Goal: Find specific page/section: Find specific page/section

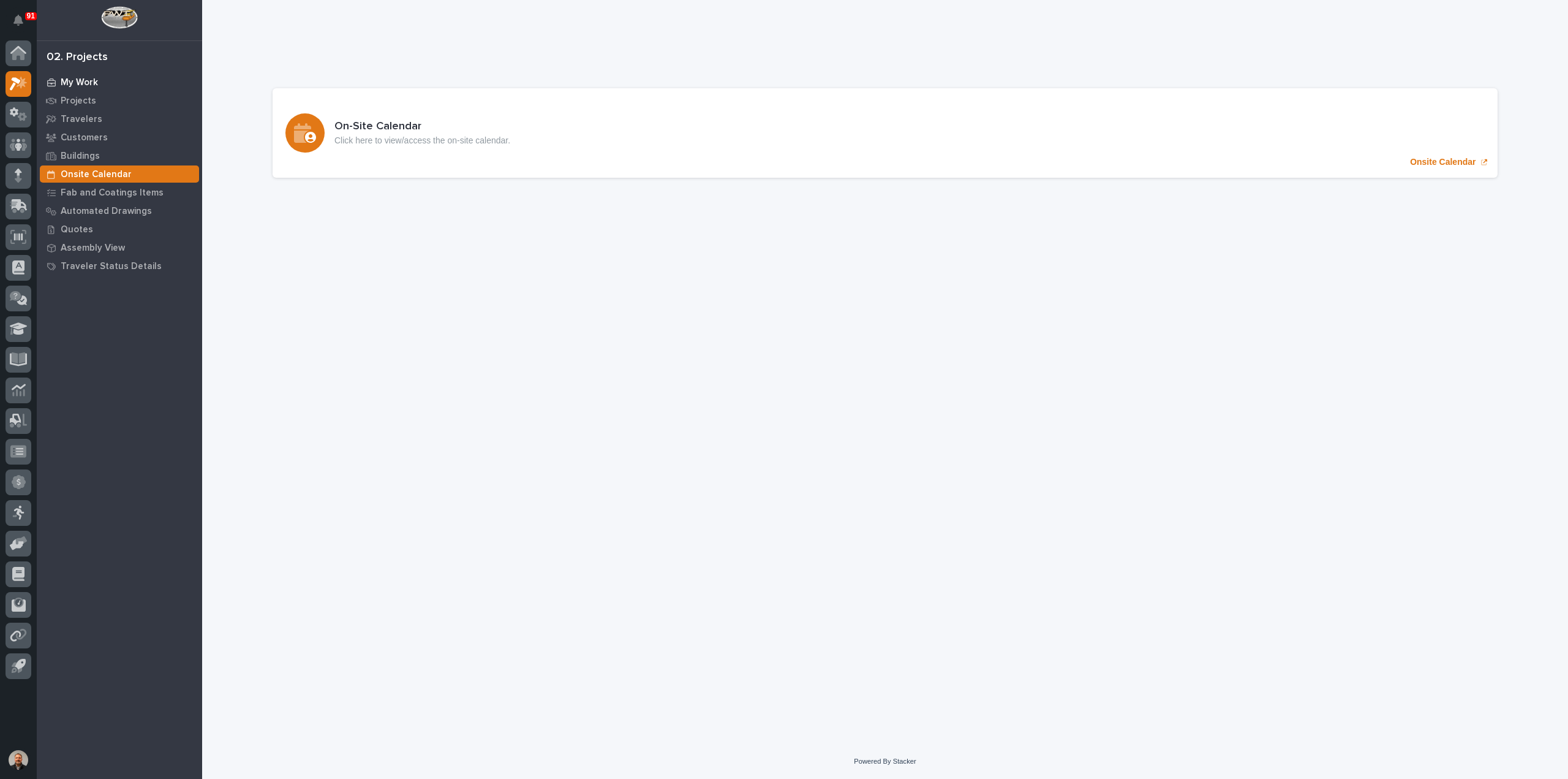
click at [81, 83] on p "My Work" at bounding box center [79, 83] width 38 height 11
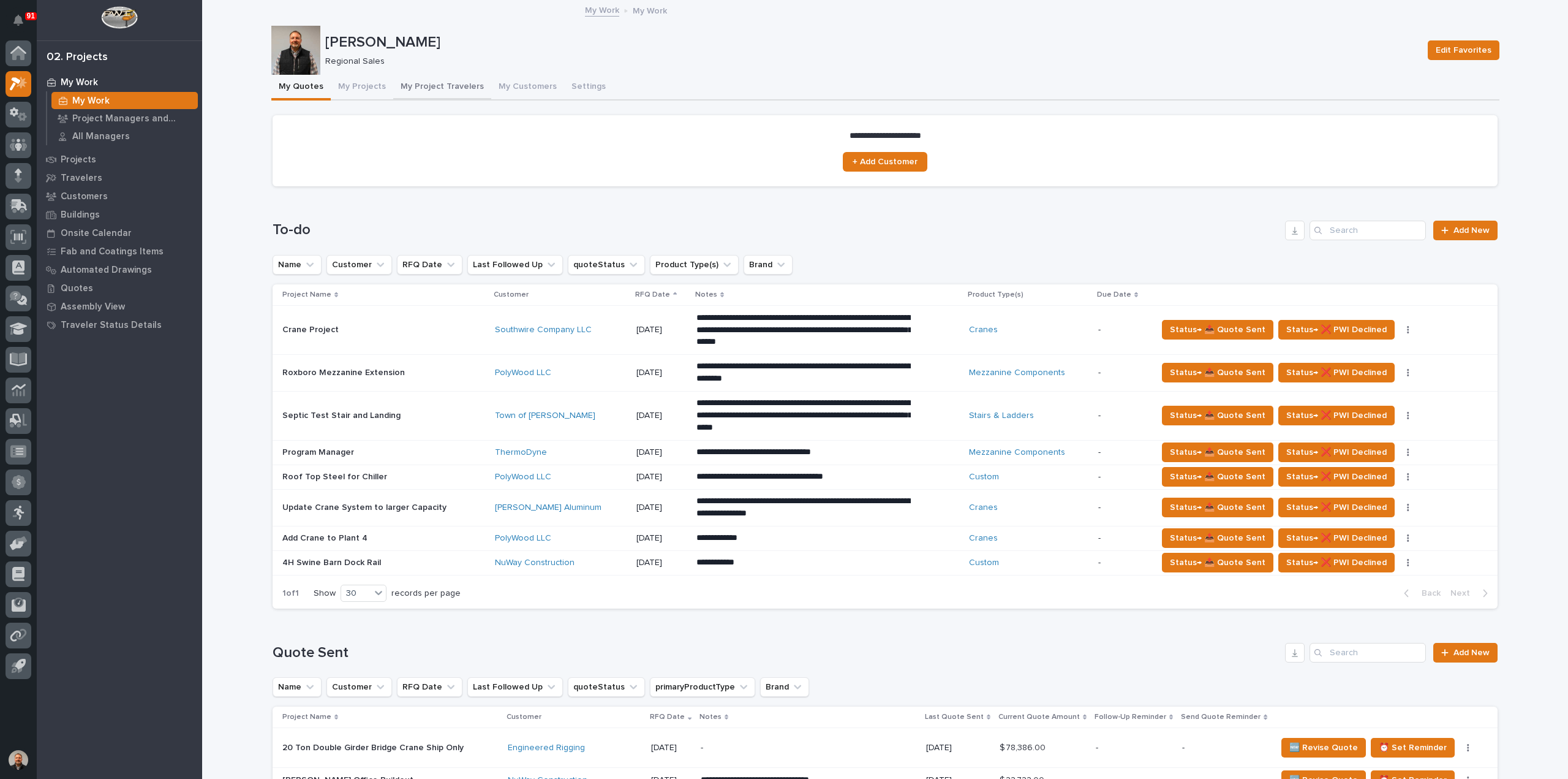
click at [429, 83] on button "My Project Travelers" at bounding box center [442, 88] width 98 height 26
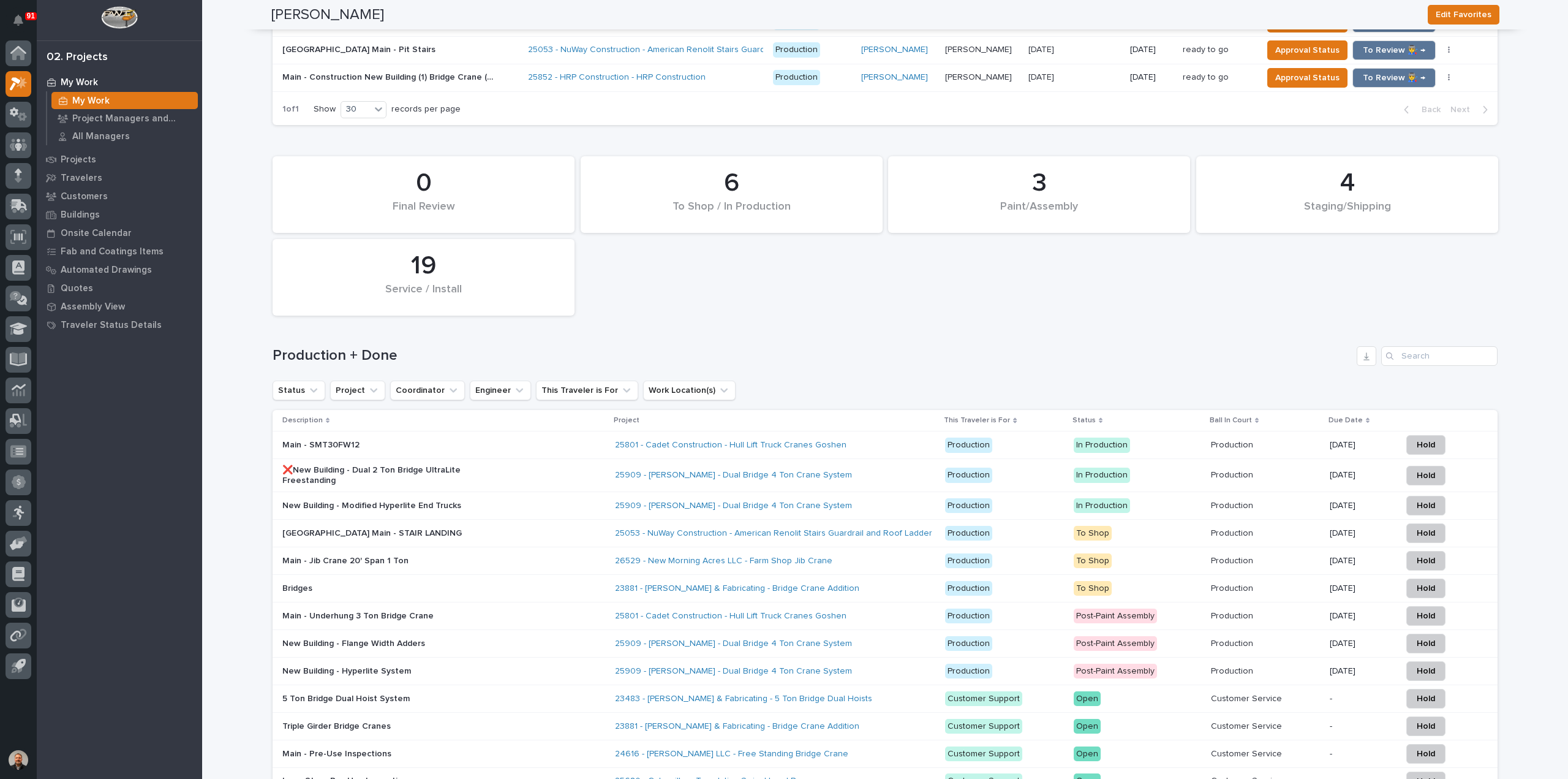
scroll to position [1287, 0]
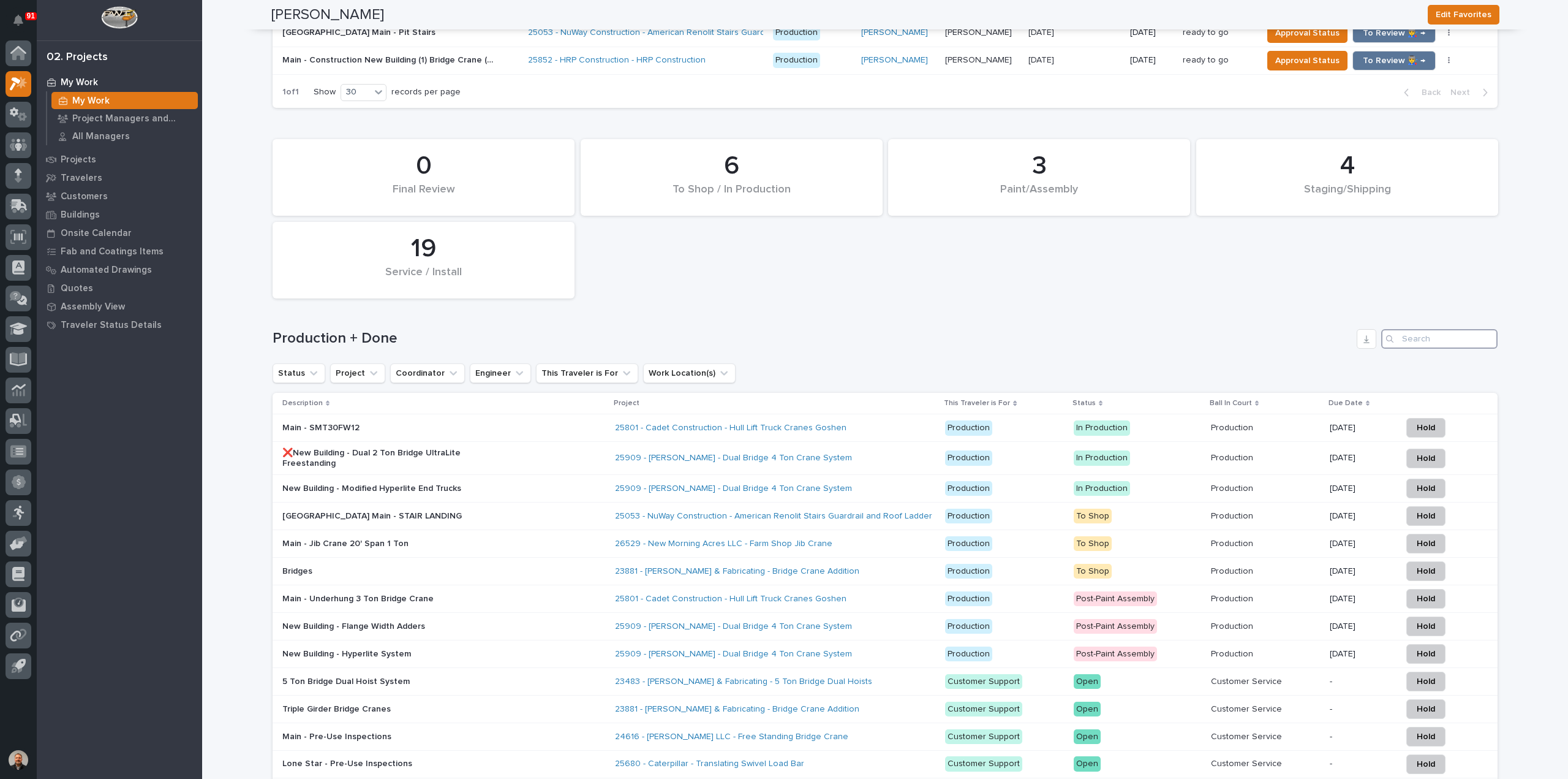
click at [1415, 334] on input "Search" at bounding box center [1439, 339] width 116 height 19
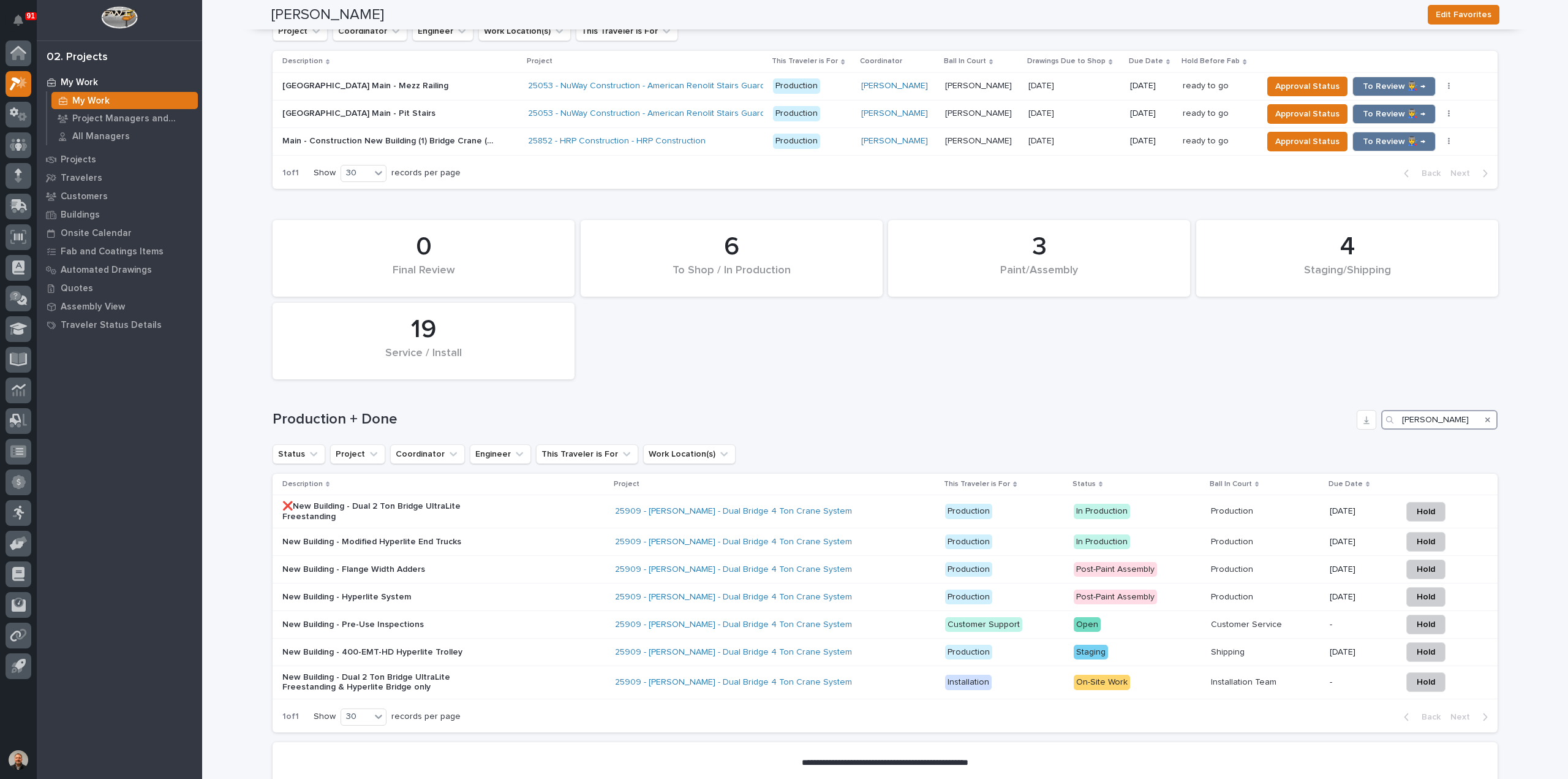
scroll to position [1275, 0]
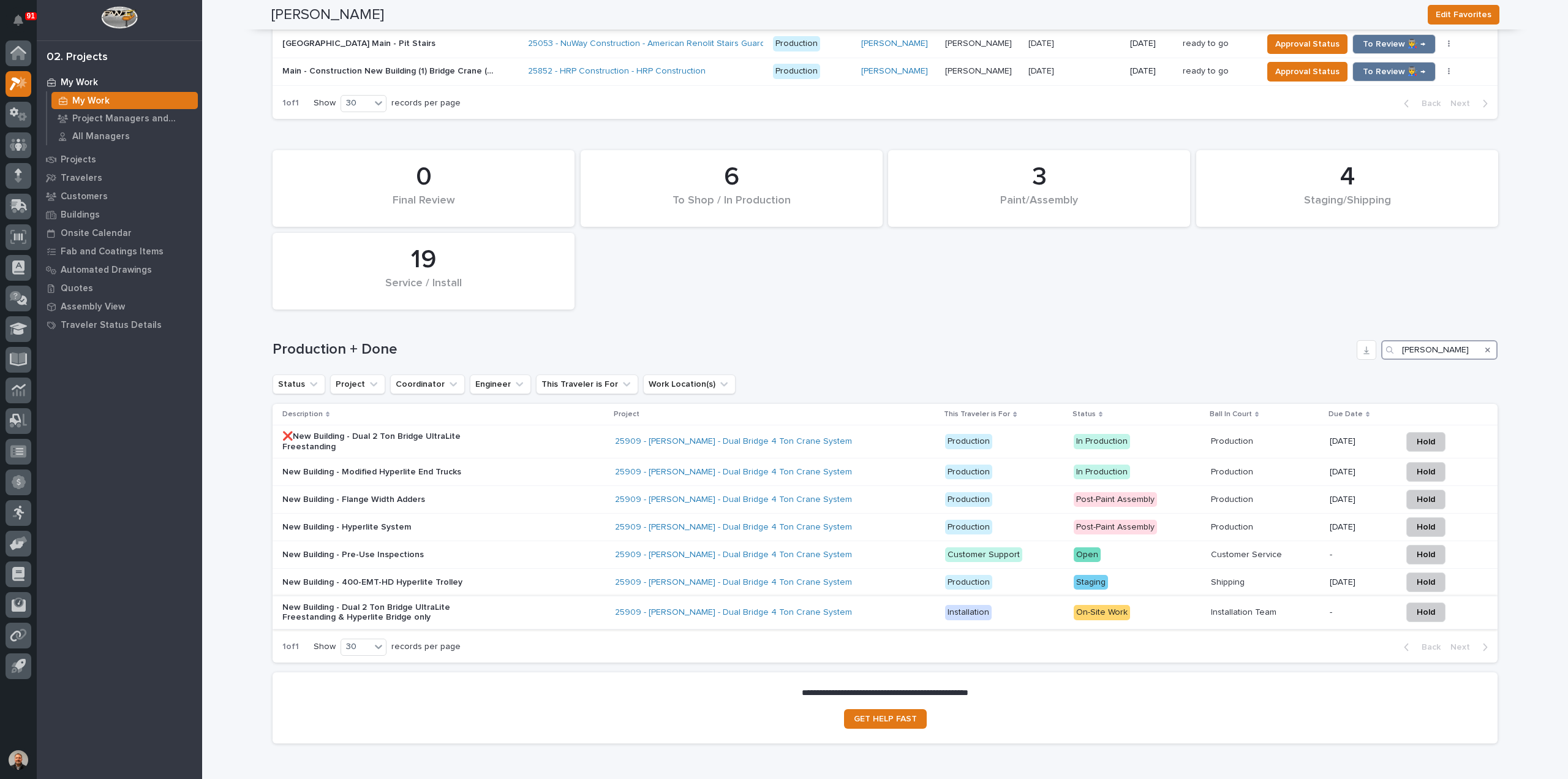
type input "[PERSON_NAME]"
click at [312, 608] on p "New Building - Dual 2 Ton Bridge UltraLite Freestanding & Hyperlite Bridge only" at bounding box center [389, 613] width 214 height 21
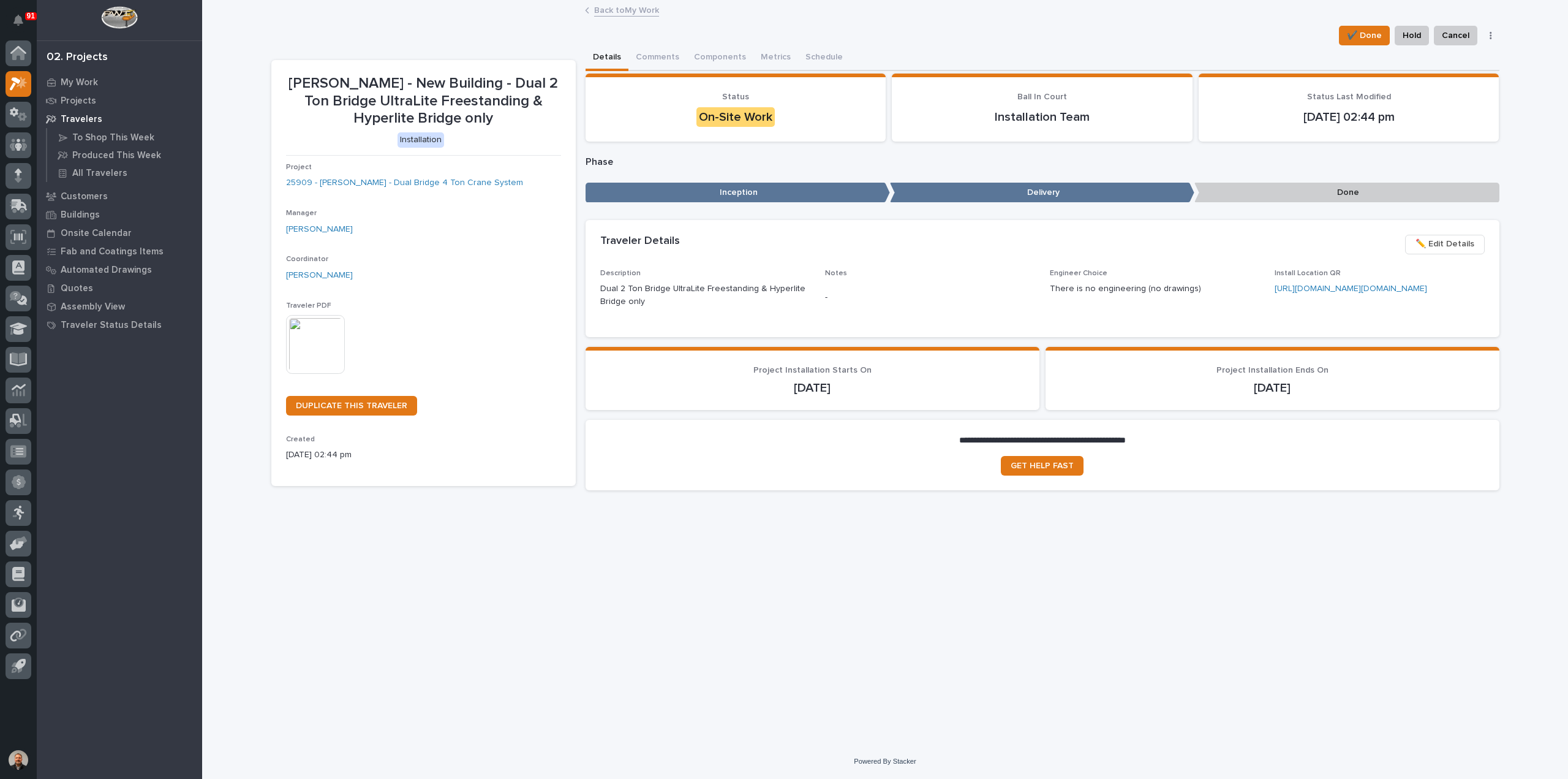
click at [308, 337] on img at bounding box center [315, 344] width 59 height 59
